Goal: Task Accomplishment & Management: Use online tool/utility

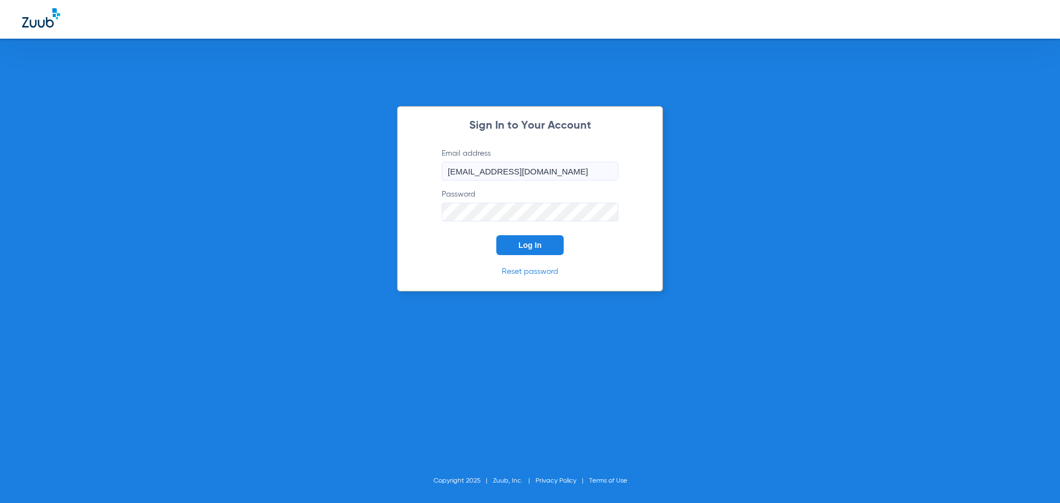
click at [535, 241] on span "Log In" at bounding box center [530, 245] width 23 height 9
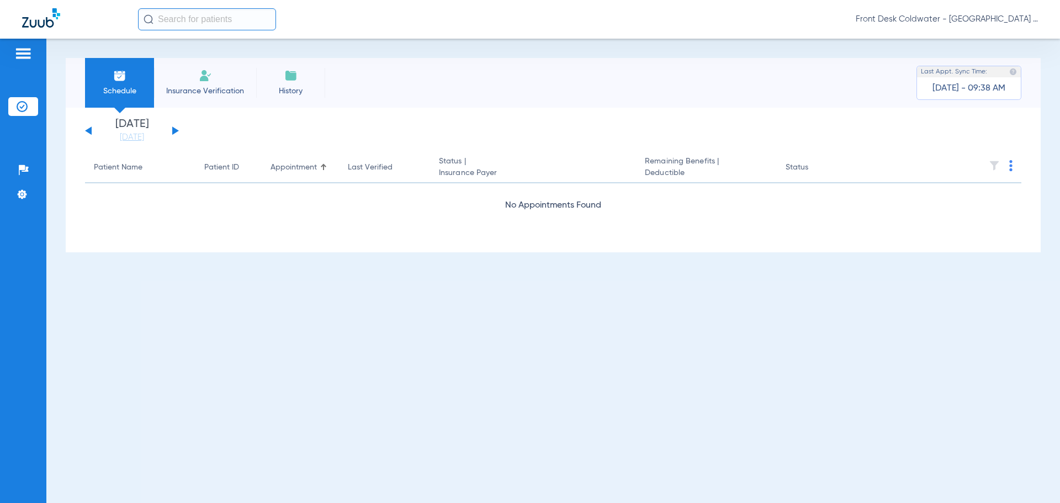
click at [988, 22] on span "Front Desk Coldwater - [GEOGRAPHIC_DATA] | My Community Dental Centers" at bounding box center [947, 19] width 182 height 11
click at [1010, 37] on span "Log out" at bounding box center [1006, 39] width 43 height 8
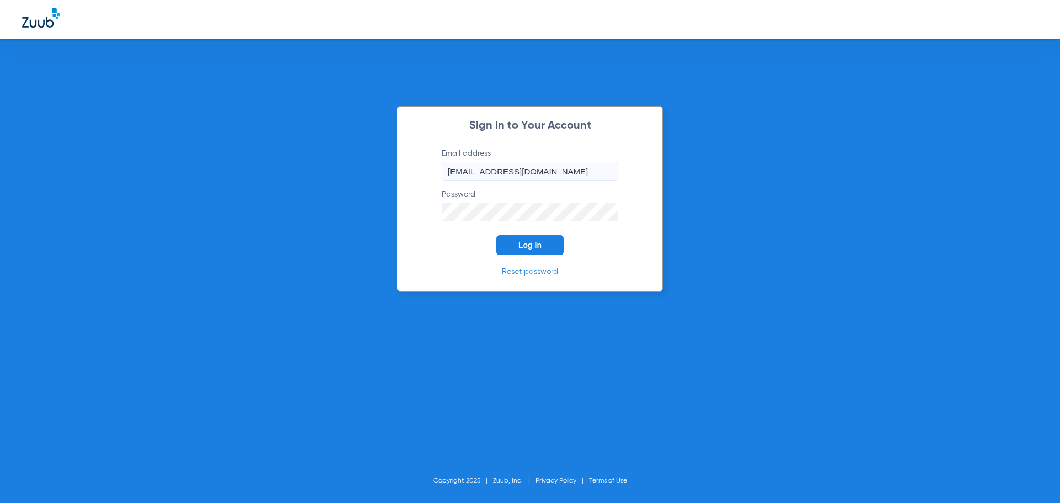
click at [476, 170] on input "[EMAIL_ADDRESS][DOMAIN_NAME]" at bounding box center [530, 171] width 177 height 19
type input "[EMAIL_ADDRESS][DOMAIN_NAME]"
click at [497, 235] on button "Log In" at bounding box center [530, 245] width 67 height 20
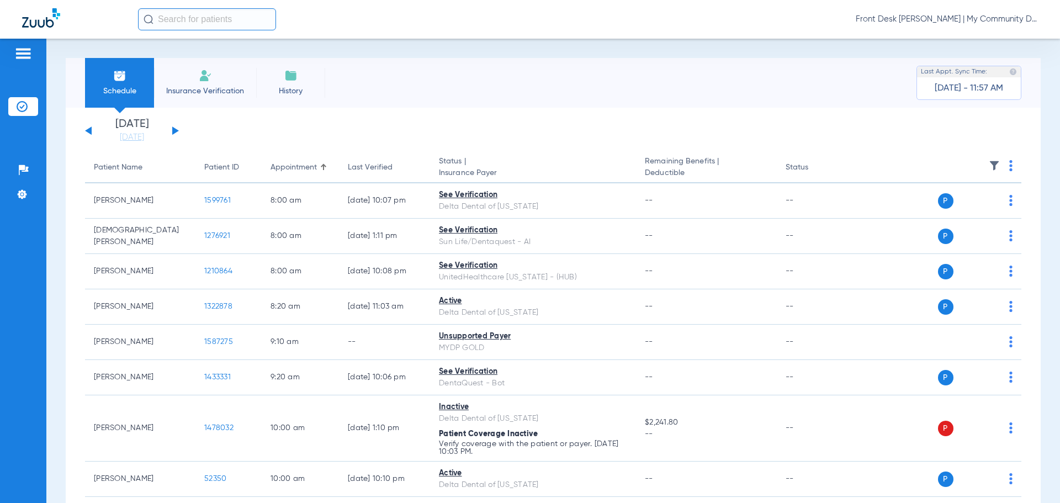
click at [172, 129] on div "[DATE] [DATE] [DATE] [DATE] [DATE] [DATE] [DATE] [DATE] [DATE] [DATE] [DATE] [D…" at bounding box center [132, 131] width 94 height 24
click at [176, 129] on button at bounding box center [175, 130] width 7 height 8
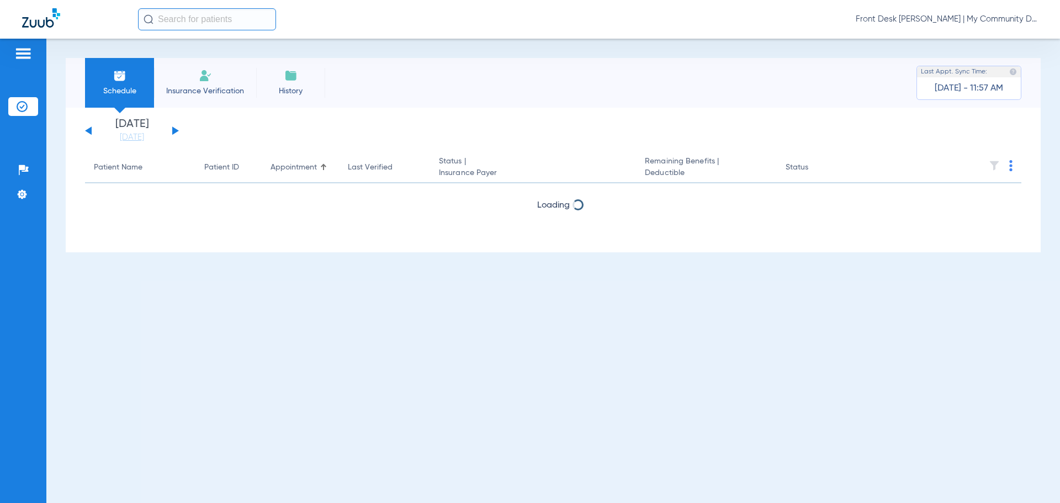
click at [176, 129] on button at bounding box center [175, 130] width 7 height 8
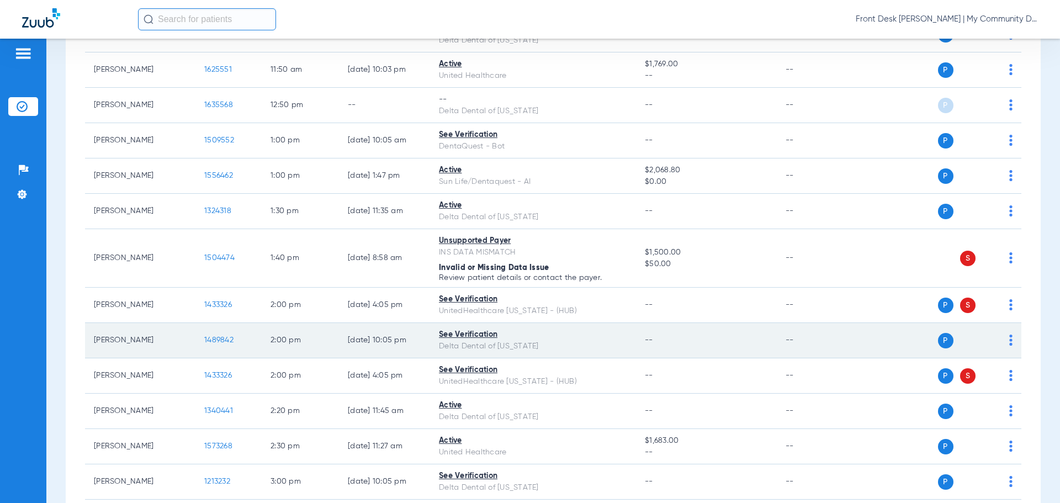
scroll to position [1105, 0]
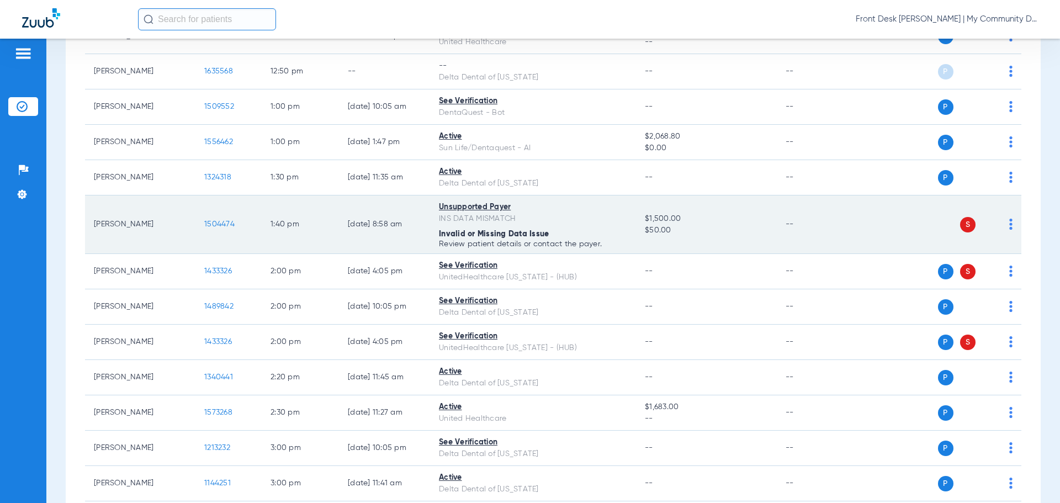
click at [222, 225] on span "1504474" at bounding box center [219, 224] width 30 height 8
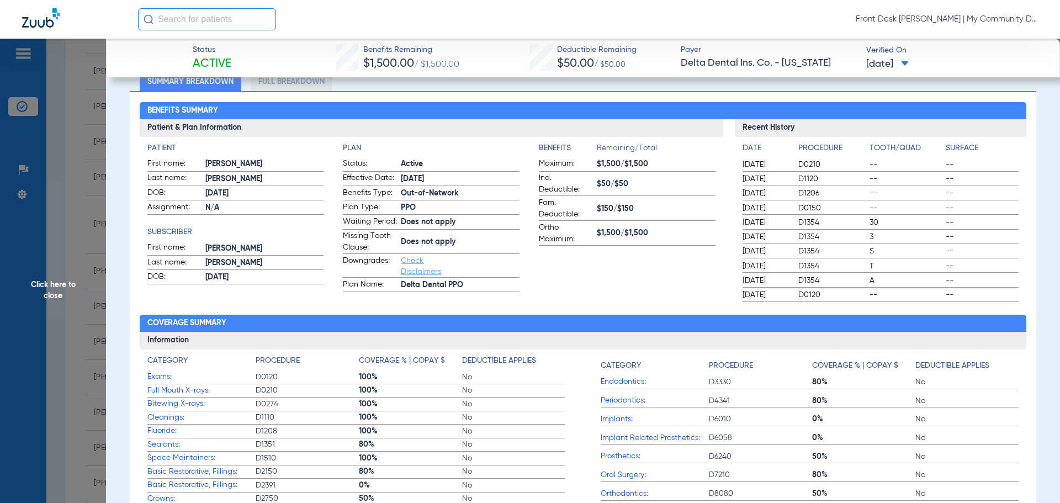
scroll to position [276, 0]
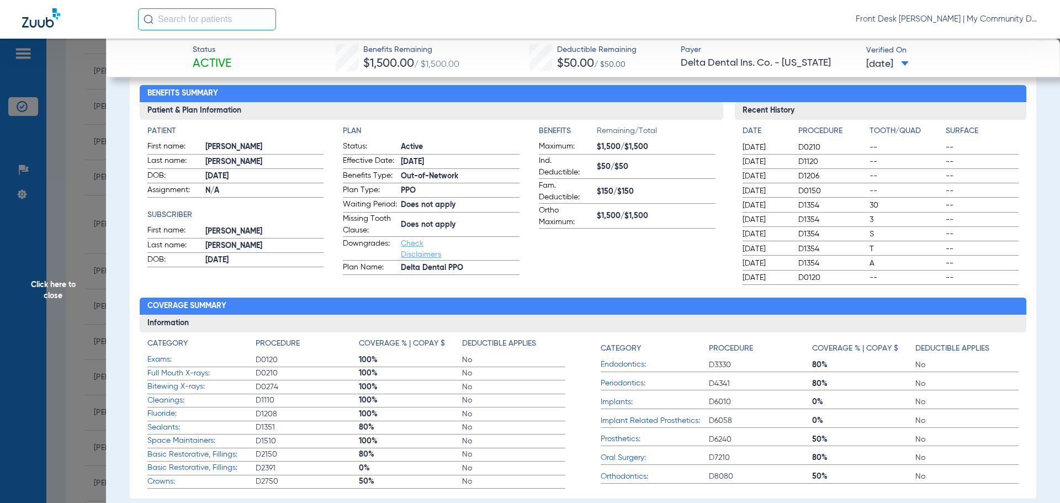
click at [44, 293] on span "Click here to close" at bounding box center [53, 290] width 106 height 503
